Goal: Task Accomplishment & Management: Complete application form

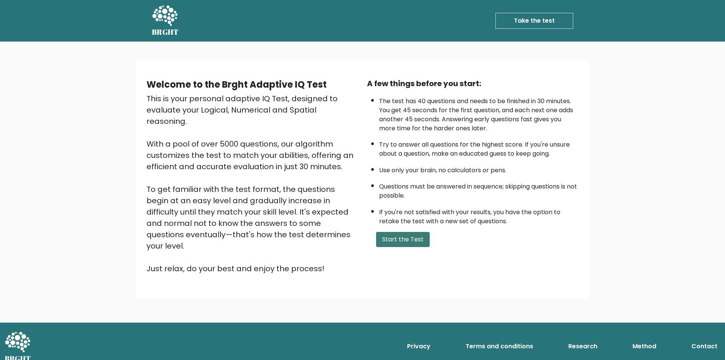
click at [416, 241] on button "Start the Test" at bounding box center [403, 239] width 54 height 15
click at [401, 235] on button "Start the Test" at bounding box center [403, 239] width 54 height 15
click at [392, 274] on div "Welcome to the Brght Adaptive IQ Test This is your personal adaptive IQ Test, d…" at bounding box center [362, 179] width 453 height 239
click at [402, 243] on button "Start the Test" at bounding box center [403, 239] width 54 height 15
click at [411, 241] on button "Start the Test" at bounding box center [403, 239] width 54 height 15
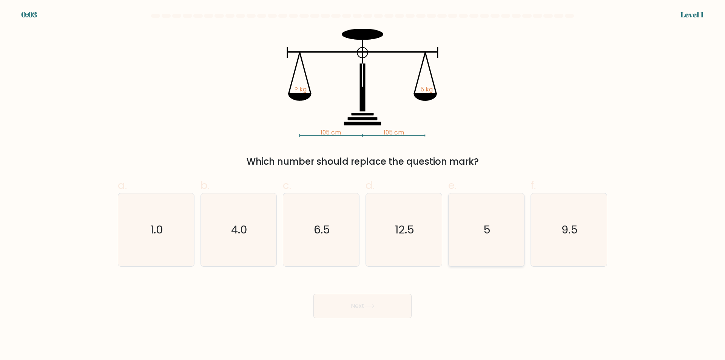
click at [471, 238] on icon "5" at bounding box center [486, 229] width 73 height 73
click at [363, 185] on input "e. 5" at bounding box center [363, 182] width 0 height 5
radio input "true"
click at [350, 305] on button "Next" at bounding box center [363, 306] width 98 height 24
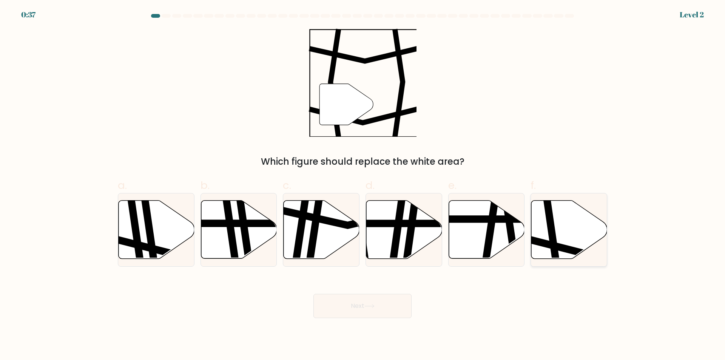
click at [568, 224] on icon at bounding box center [570, 230] width 76 height 58
click at [363, 185] on input "f." at bounding box center [363, 182] width 0 height 5
radio input "true"
click at [346, 309] on button "Next" at bounding box center [363, 306] width 98 height 24
click at [395, 308] on button "Next" at bounding box center [363, 306] width 98 height 24
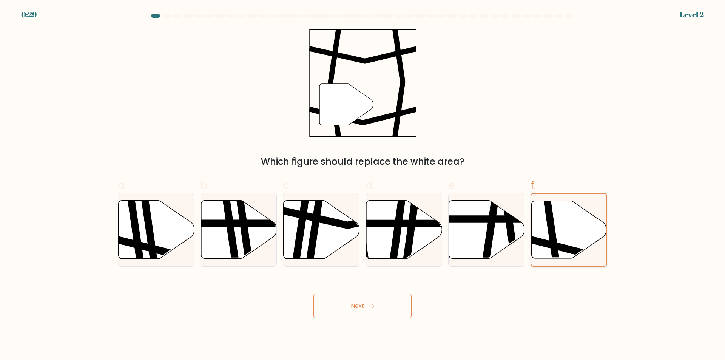
click at [551, 230] on icon at bounding box center [552, 199] width 11 height 151
click at [363, 185] on input "f." at bounding box center [363, 182] width 0 height 5
click at [386, 306] on button "Next" at bounding box center [363, 306] width 98 height 24
click at [379, 312] on button "Next" at bounding box center [363, 306] width 98 height 24
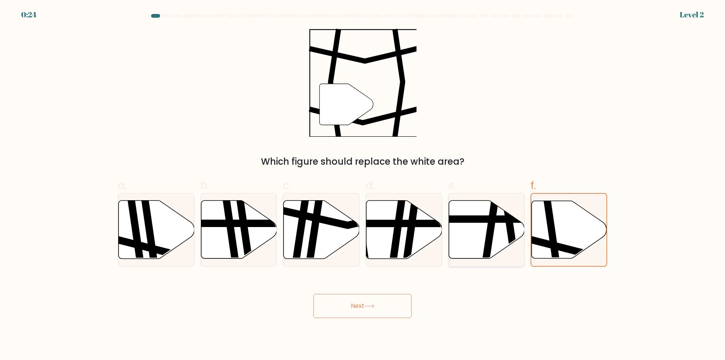
click at [496, 227] on icon at bounding box center [487, 230] width 76 height 58
click at [363, 185] on input "e." at bounding box center [363, 182] width 0 height 5
radio input "true"
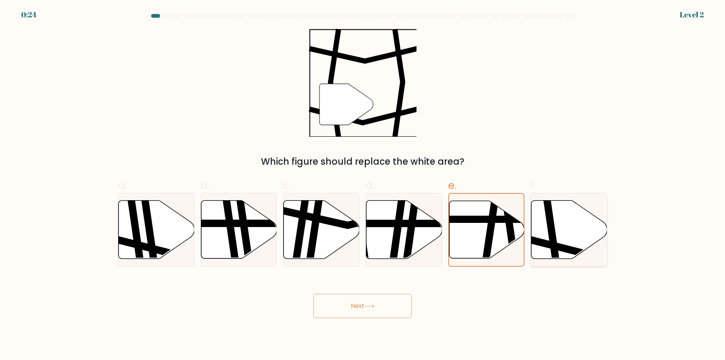
click at [569, 229] on icon at bounding box center [570, 230] width 76 height 58
click at [363, 185] on input "f." at bounding box center [363, 182] width 0 height 5
radio input "true"
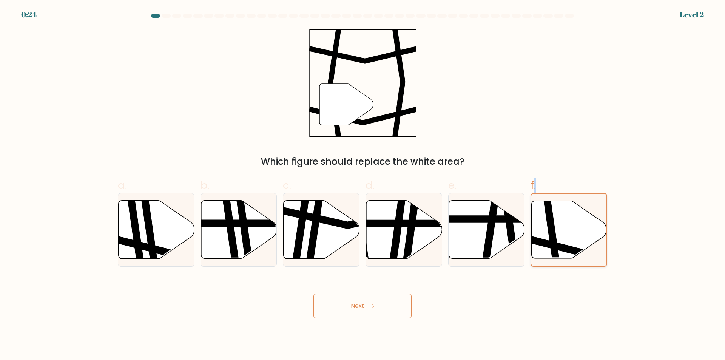
click at [569, 229] on icon at bounding box center [569, 229] width 75 height 57
click at [363, 185] on input "f." at bounding box center [363, 182] width 0 height 5
click at [569, 229] on icon at bounding box center [569, 229] width 75 height 57
click at [363, 185] on input "f." at bounding box center [363, 182] width 0 height 5
click at [569, 229] on icon at bounding box center [569, 229] width 75 height 57
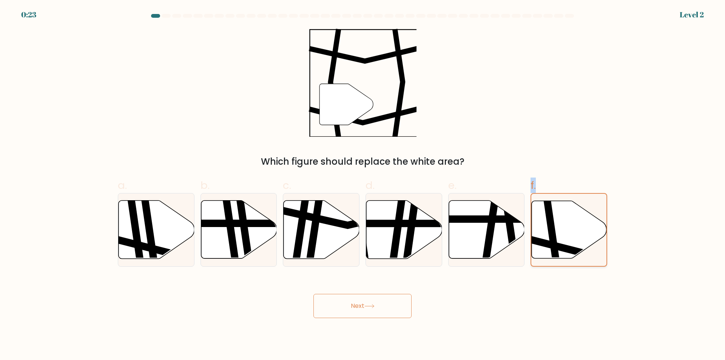
click at [363, 185] on input "f." at bounding box center [363, 182] width 0 height 5
click at [569, 229] on icon at bounding box center [569, 229] width 75 height 57
click at [363, 185] on input "f." at bounding box center [363, 182] width 0 height 5
click at [588, 118] on div "" Which figure should replace the white area?" at bounding box center [362, 99] width 499 height 140
click at [379, 308] on button "Next" at bounding box center [363, 306] width 98 height 24
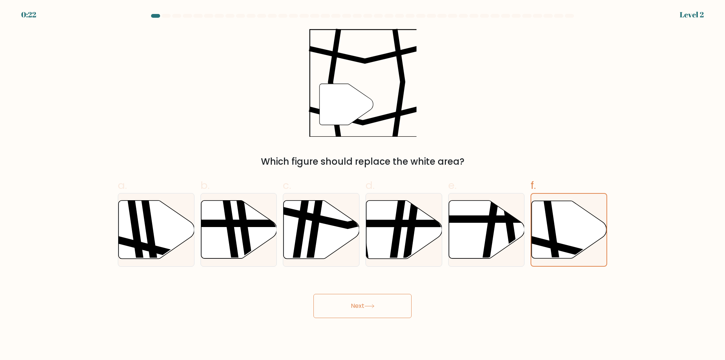
click at [379, 308] on button "Next" at bounding box center [363, 306] width 98 height 24
click at [378, 305] on button "Next" at bounding box center [363, 306] width 98 height 24
click at [377, 305] on button "Next" at bounding box center [363, 306] width 98 height 24
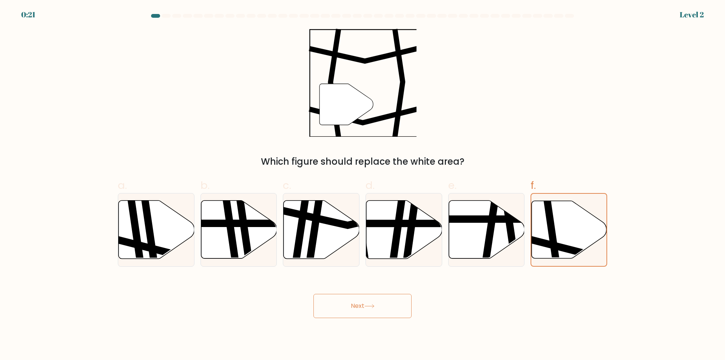
click at [377, 305] on button "Next" at bounding box center [363, 306] width 98 height 24
